Goal: Transaction & Acquisition: Purchase product/service

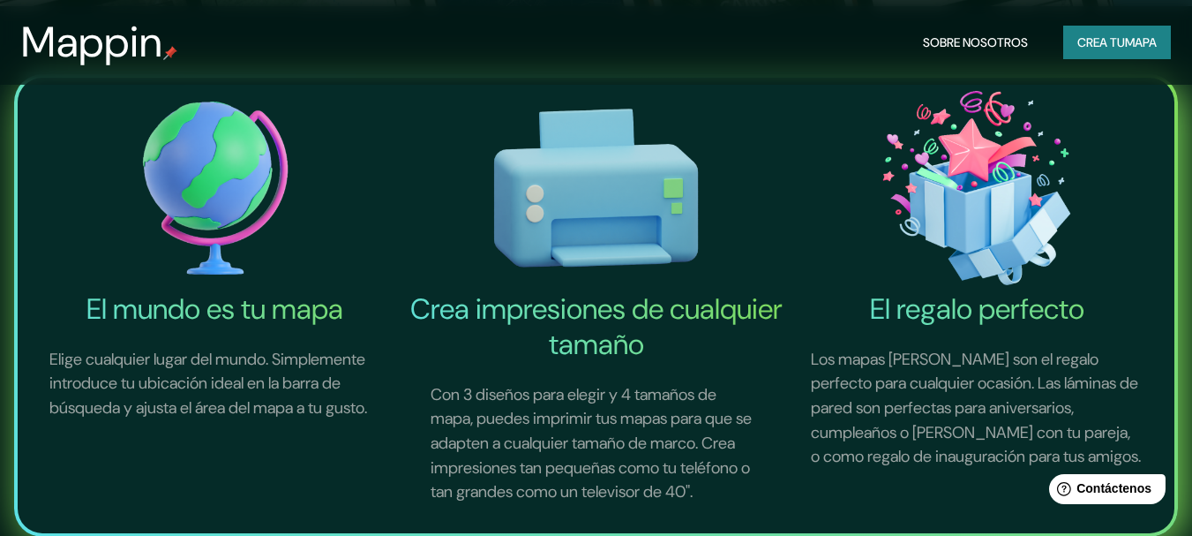
scroll to position [177, 0]
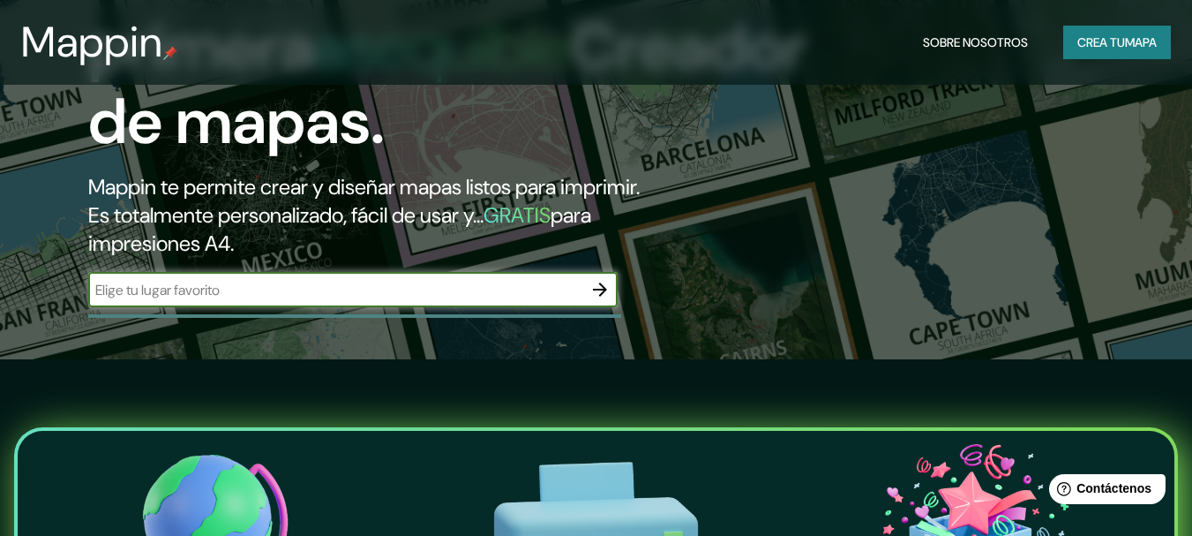
click at [253, 285] on input "text" at bounding box center [335, 290] width 494 height 20
paste input "el salado provincia de [GEOGRAPHIC_DATA]"
type input "el salado provincia de [GEOGRAPHIC_DATA]"
click at [606, 289] on icon "button" at bounding box center [600, 289] width 21 height 21
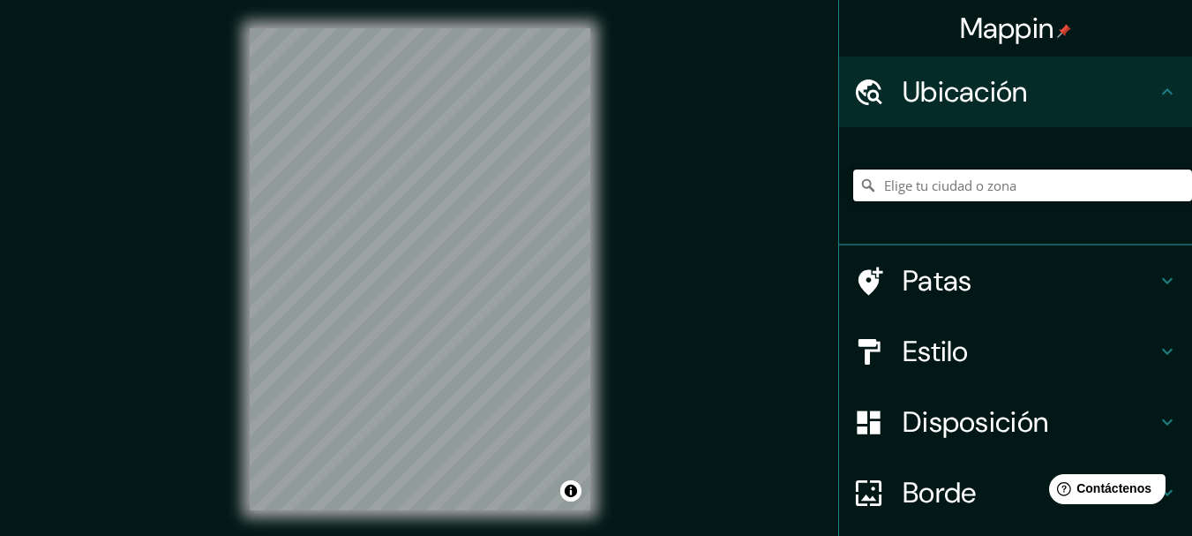
paste input "el salado provincia de [GEOGRAPHIC_DATA]"
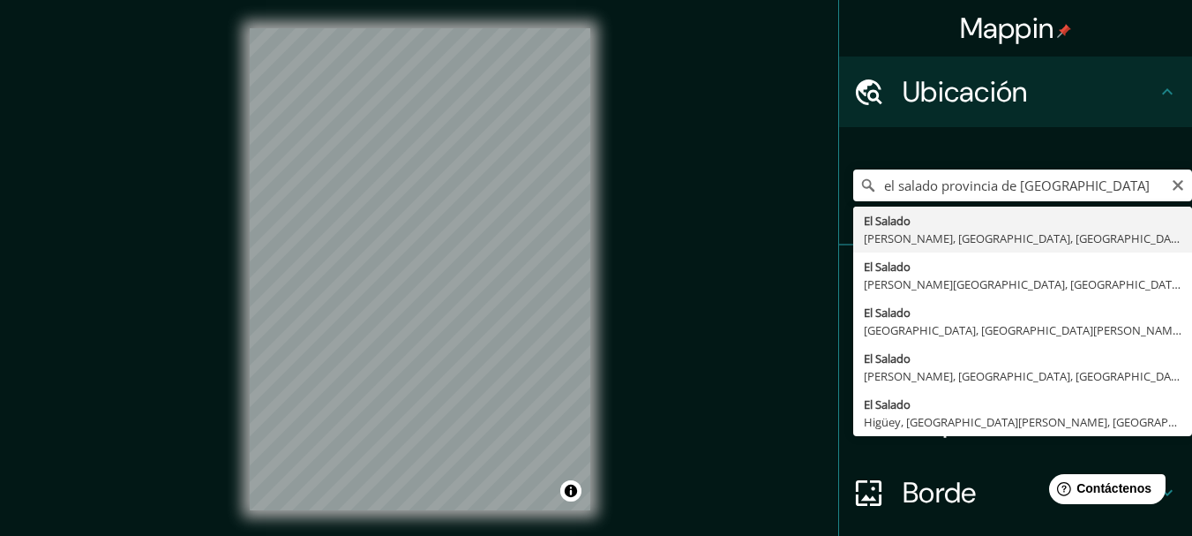
type input "El [PERSON_NAME][GEOGRAPHIC_DATA], [GEOGRAPHIC_DATA], [GEOGRAPHIC_DATA]"
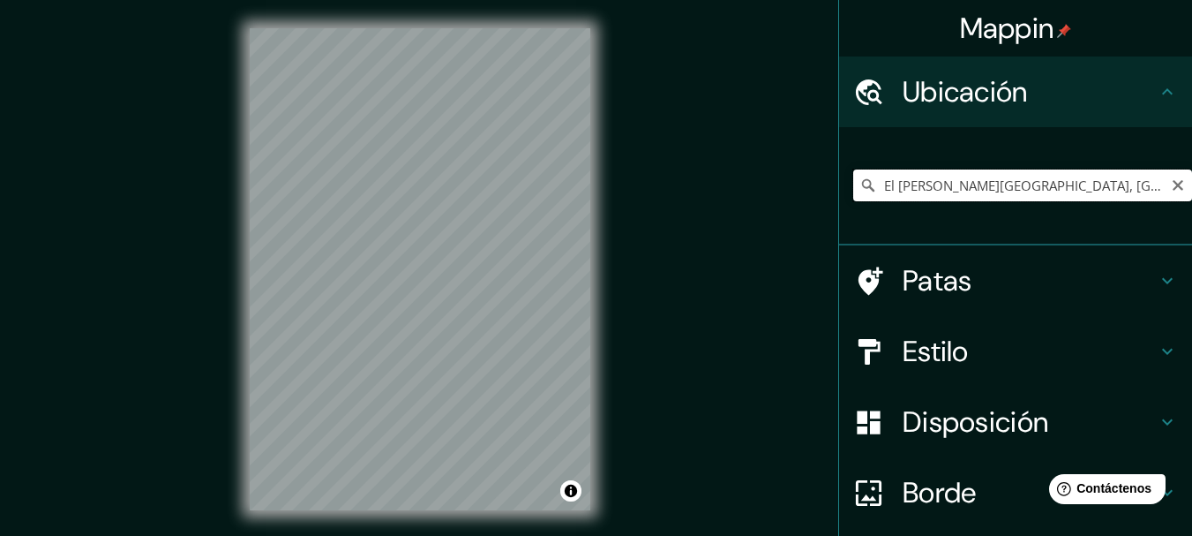
click at [1148, 192] on input "El [PERSON_NAME][GEOGRAPHIC_DATA], [GEOGRAPHIC_DATA], [GEOGRAPHIC_DATA]" at bounding box center [1022, 185] width 339 height 32
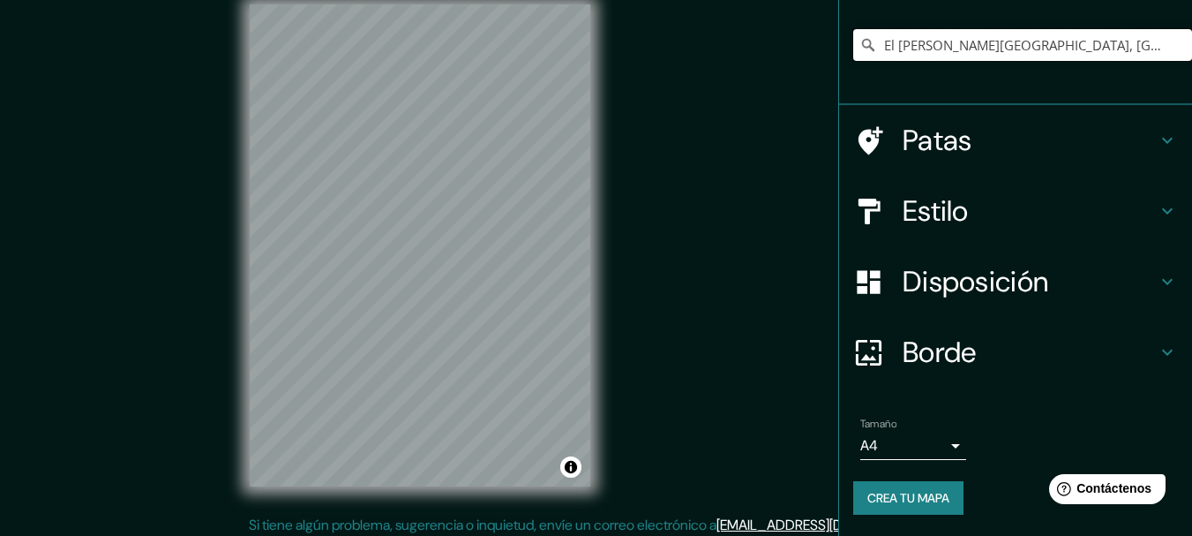
scroll to position [31, 0]
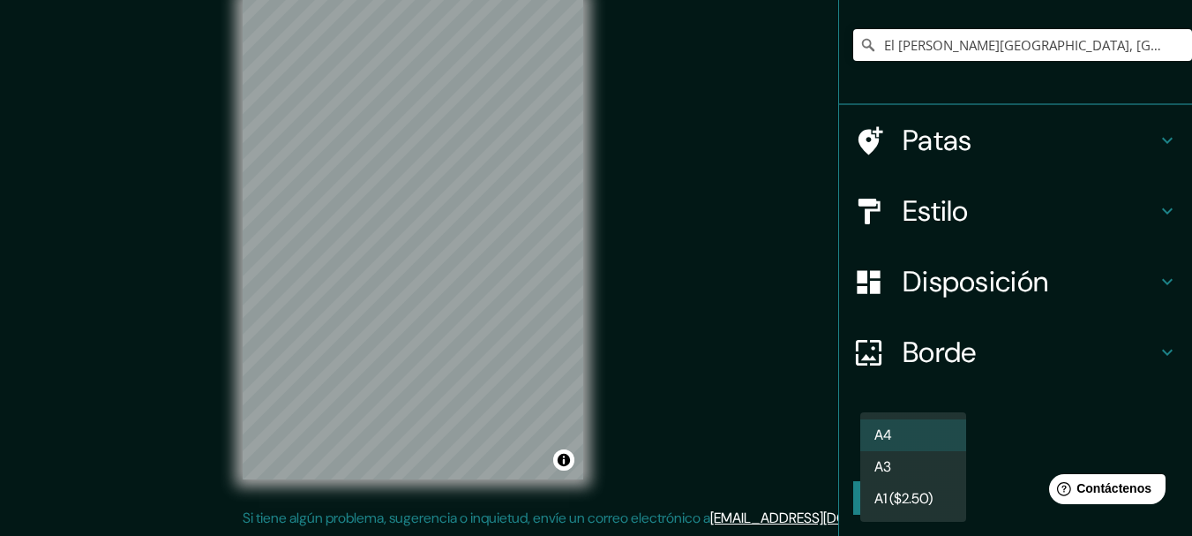
click at [941, 443] on body "Mappin Ubicación El Salado, Galván, Bahoruco, República Dominicana Patas Estilo…" at bounding box center [596, 237] width 1192 height 536
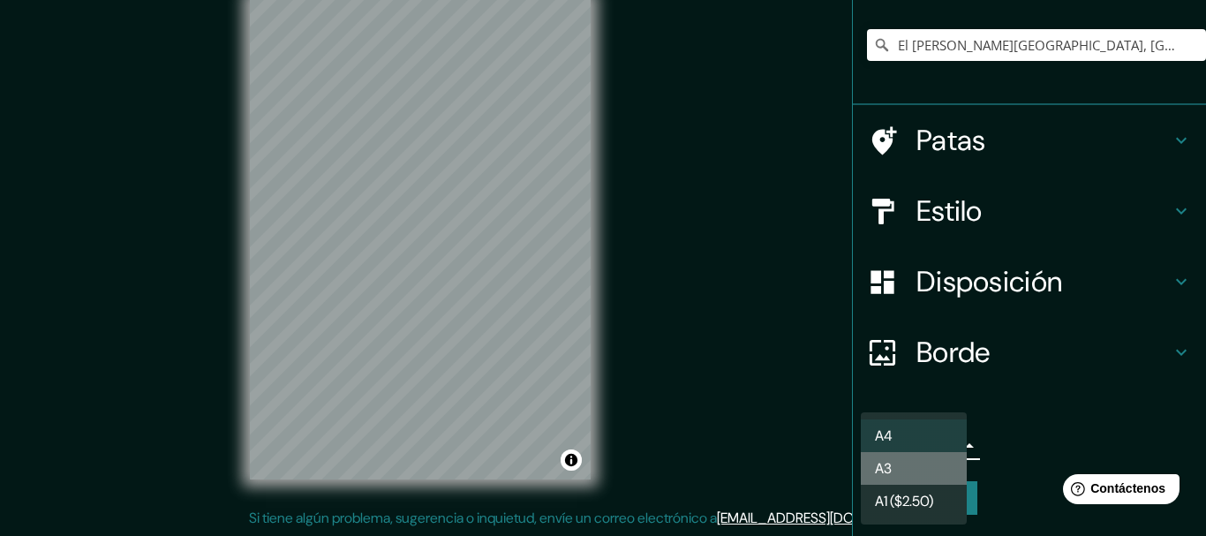
click at [922, 465] on li "A3" at bounding box center [914, 468] width 106 height 33
type input "a4"
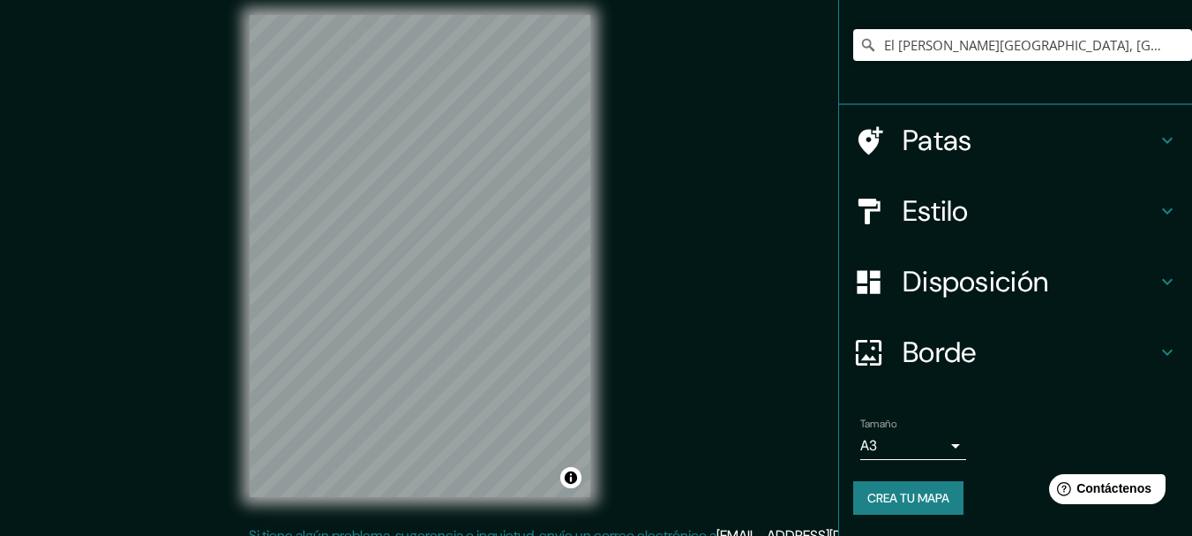
scroll to position [0, 0]
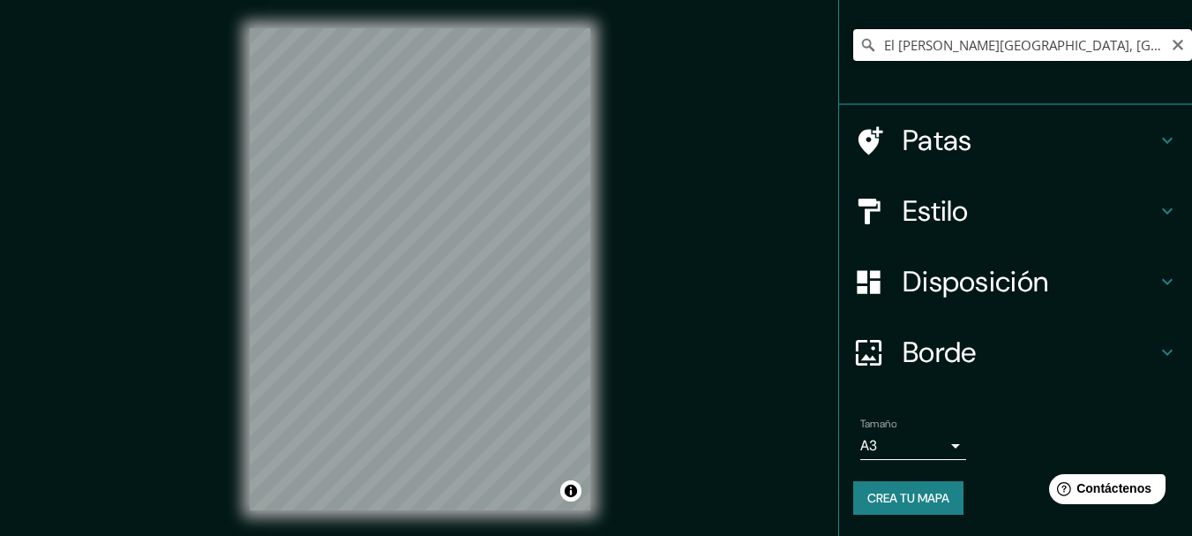
click at [1063, 52] on input "El [PERSON_NAME][GEOGRAPHIC_DATA], [GEOGRAPHIC_DATA], [GEOGRAPHIC_DATA]" at bounding box center [1022, 45] width 339 height 32
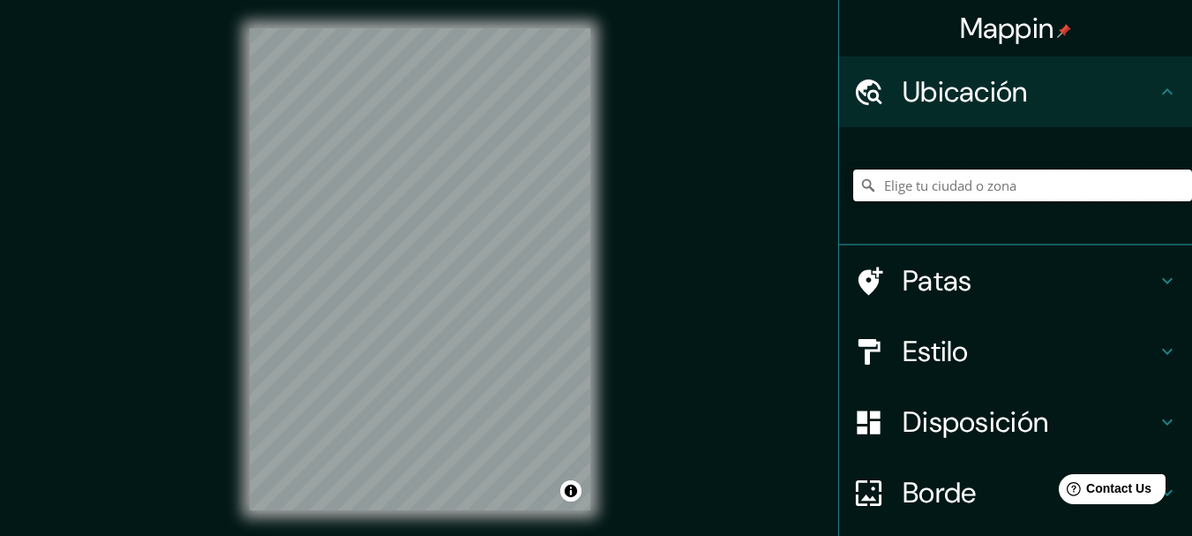
paste input "el salado provincia de [GEOGRAPHIC_DATA]"
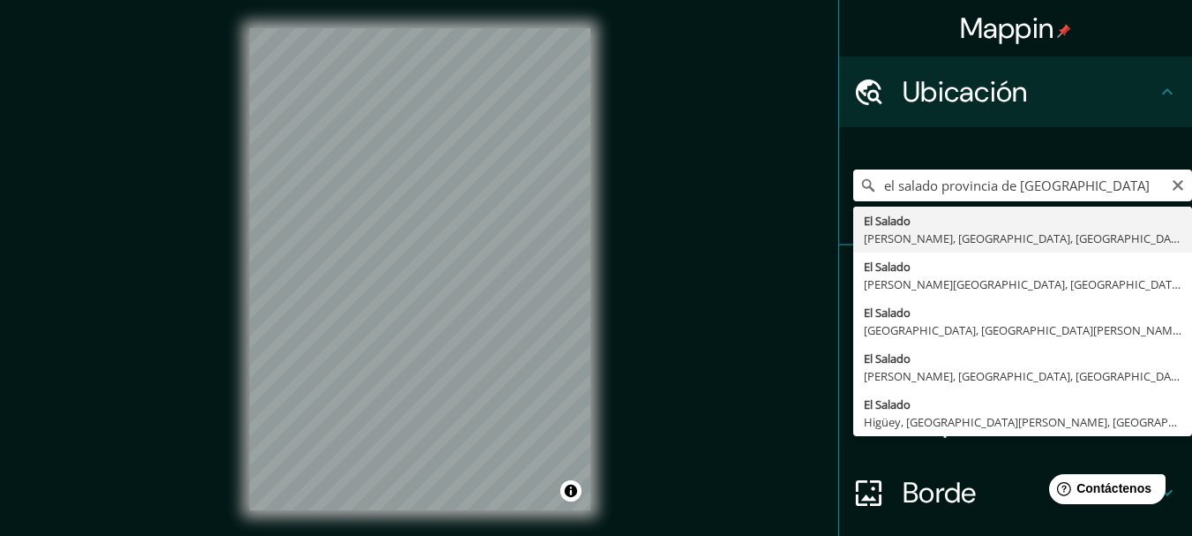
type input "El [PERSON_NAME][GEOGRAPHIC_DATA], [GEOGRAPHIC_DATA], [GEOGRAPHIC_DATA]"
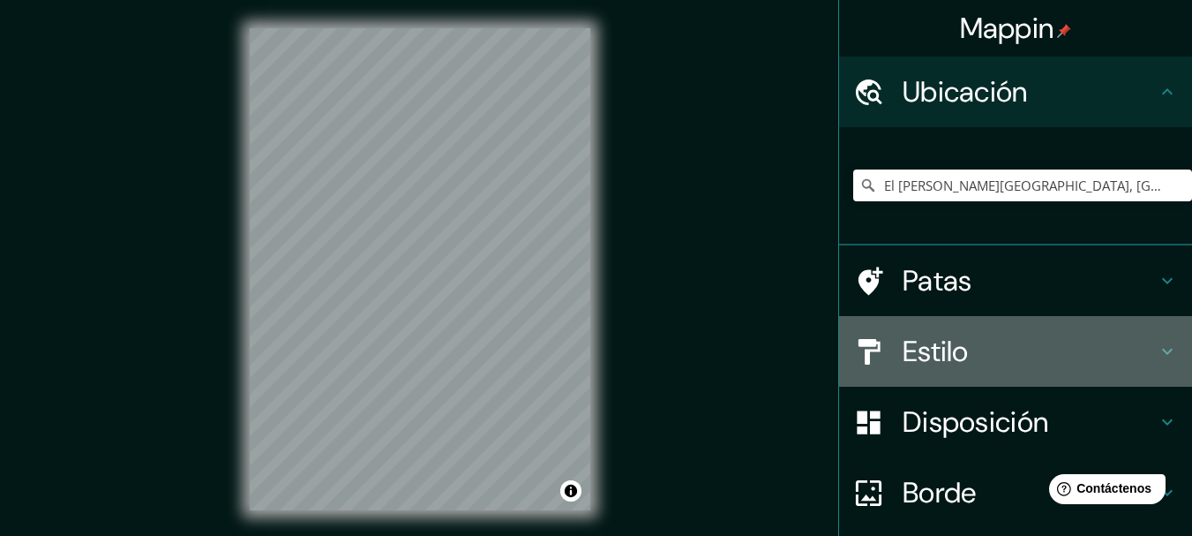
click at [986, 345] on h4 "Estilo" at bounding box center [1030, 351] width 254 height 35
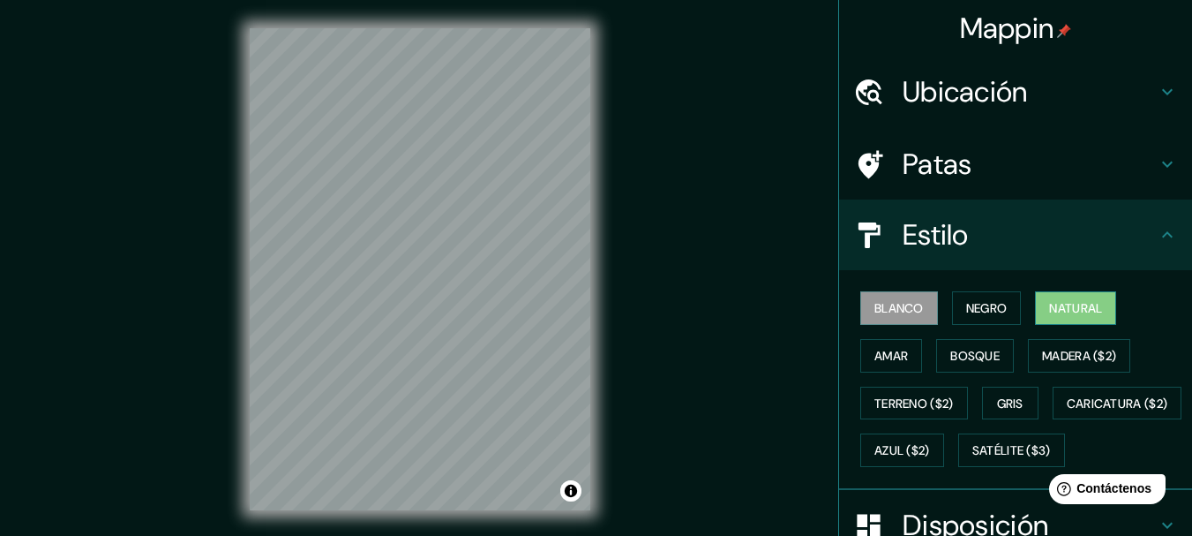
click at [1063, 312] on font "Natural" at bounding box center [1075, 308] width 53 height 16
click at [992, 365] on button "Bosque" at bounding box center [975, 356] width 78 height 34
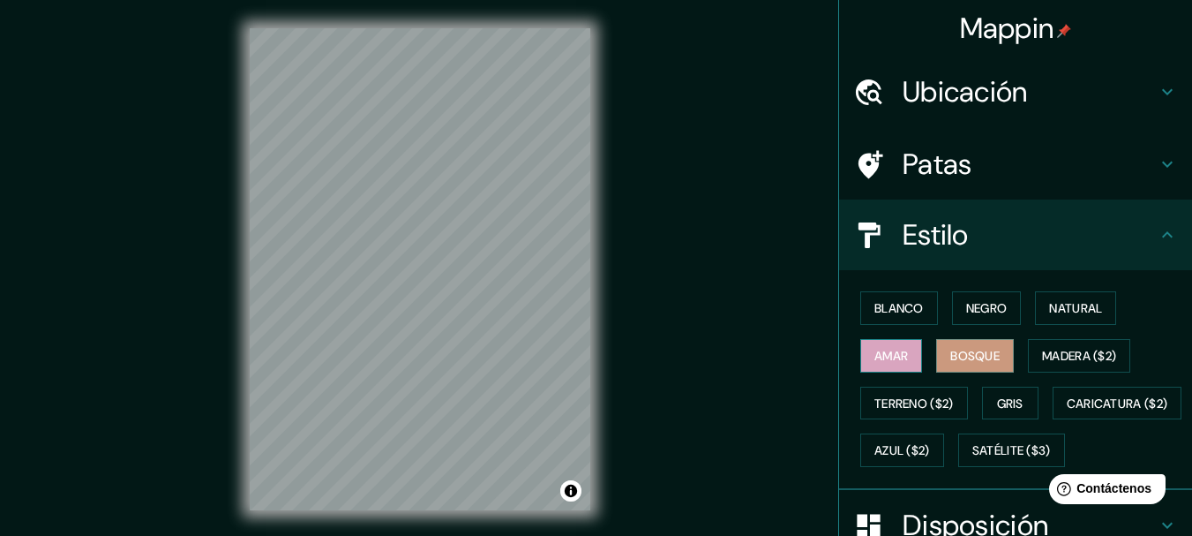
click at [898, 362] on button "Amar" at bounding box center [892, 356] width 62 height 34
click at [906, 315] on font "Blanco" at bounding box center [899, 308] width 49 height 16
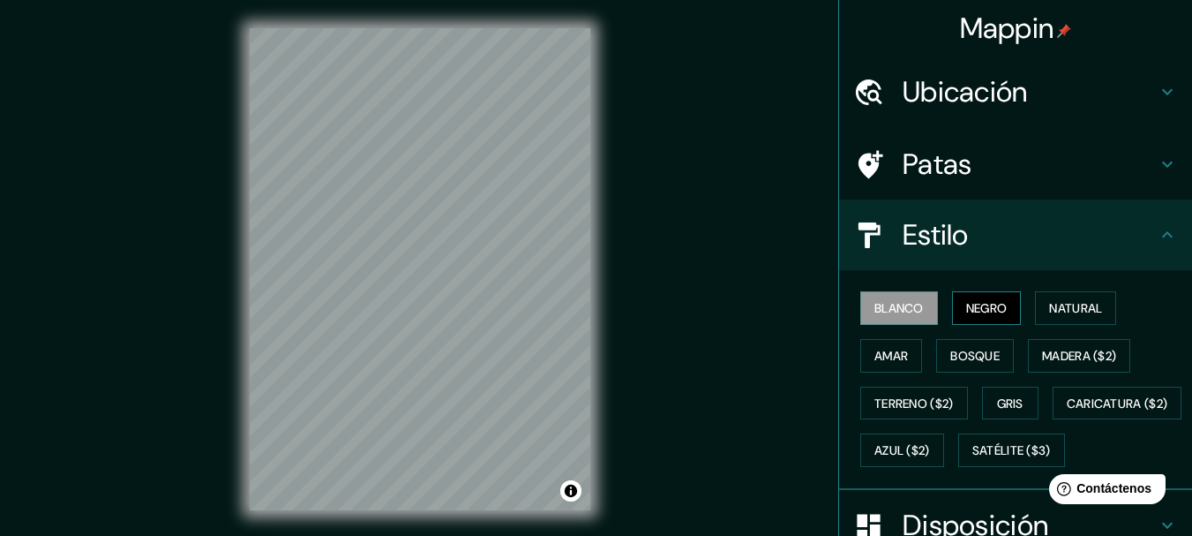
click at [966, 308] on font "Negro" at bounding box center [986, 308] width 41 height 16
